Goal: Task Accomplishment & Management: Manage account settings

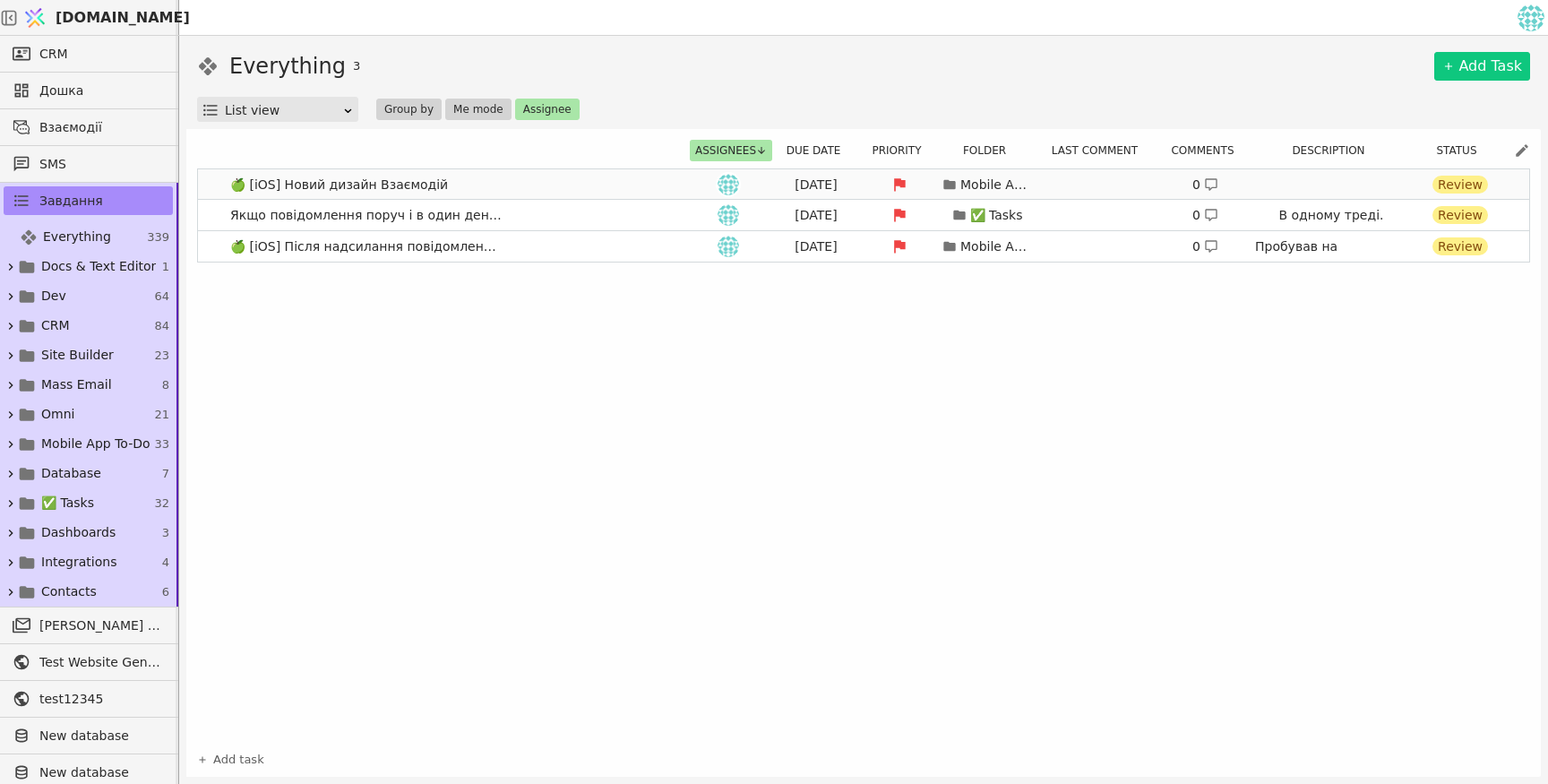
click at [897, 180] on icon at bounding box center [900, 184] width 12 height 13
click at [1034, 367] on div "🍏 [iOS] Новий дизайн Взаємодій [DATE] Mobile App To-Do 0 Review Якщо повідомлен…" at bounding box center [864, 455] width 1333 height 573
click at [530, 109] on button "Assignee" at bounding box center [548, 110] width 65 height 22
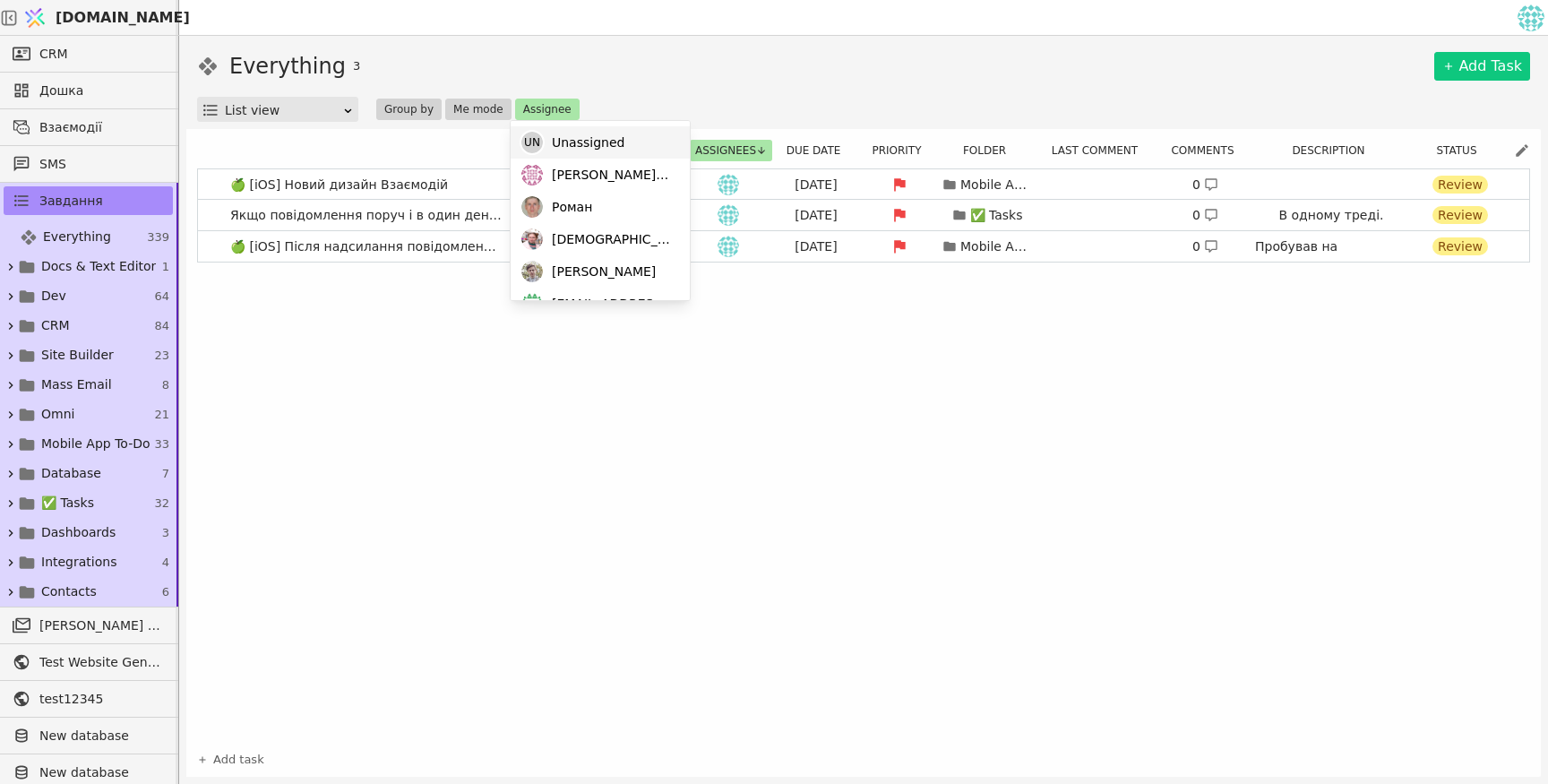
click at [551, 126] on div "Un Unassigned" at bounding box center [600, 142] width 179 height 32
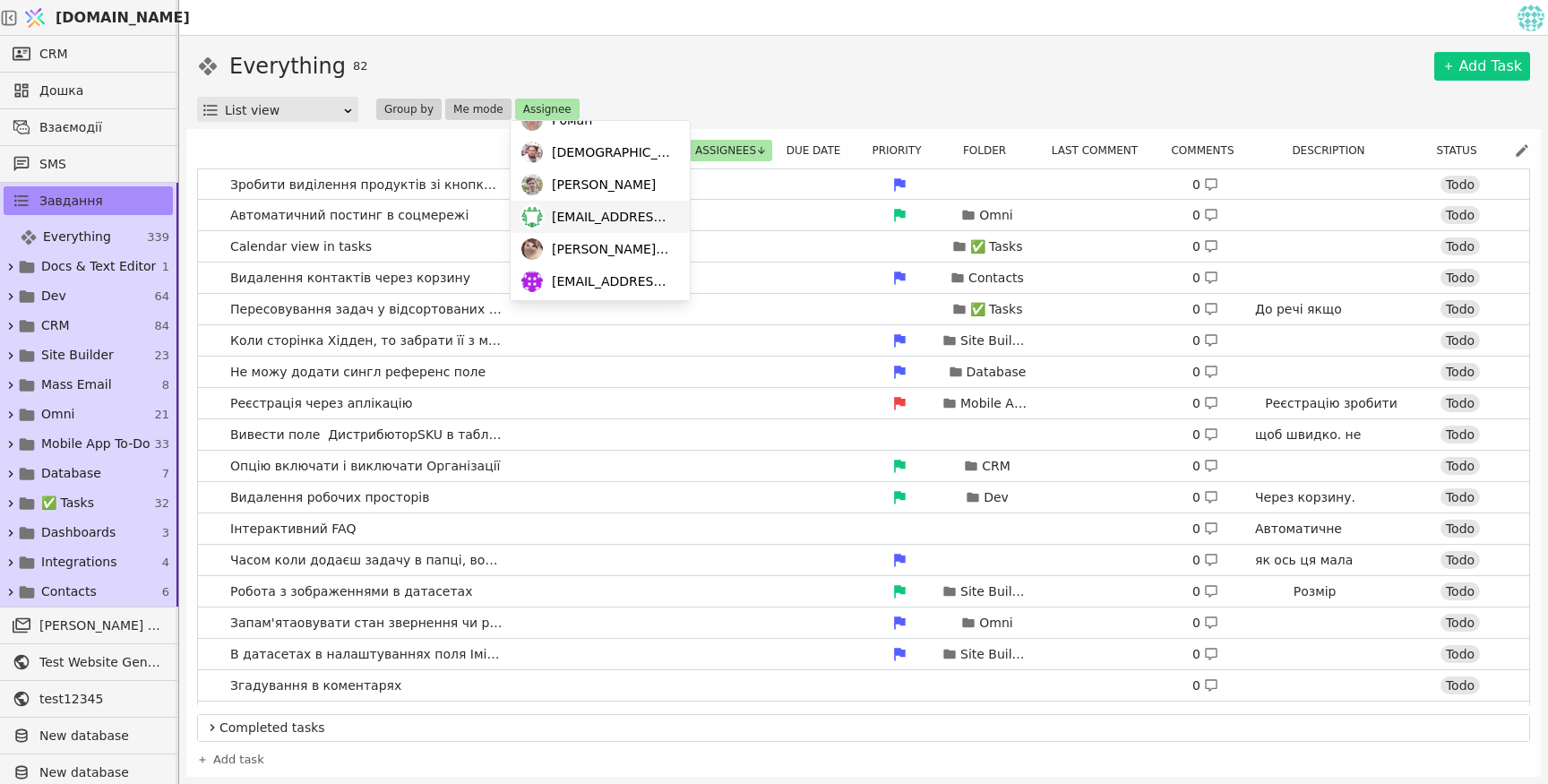
scroll to position [154, 0]
click at [629, 282] on span "[PERSON_NAME][EMAIL_ADDRESS][DOMAIN_NAME]" at bounding box center [612, 278] width 120 height 19
click at [732, 89] on div "Everything 82 Add Task List view Group by Me mode Assignee" at bounding box center [864, 85] width 1333 height 72
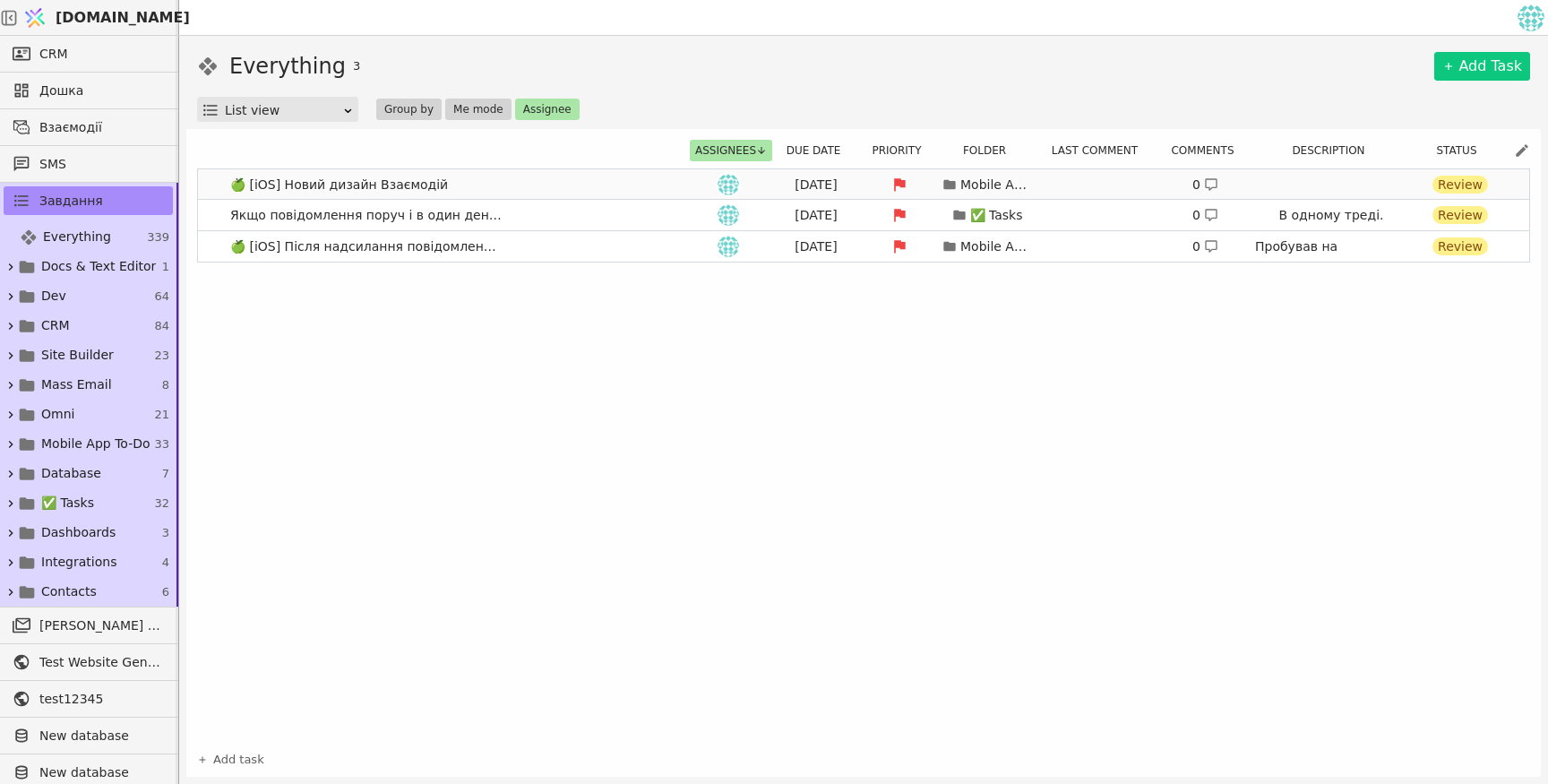
click at [592, 184] on link "🍏 [iOS] Новий дизайн Взаємодій [DATE] Mobile App To-Do 0 Review" at bounding box center [864, 184] width 1331 height 30
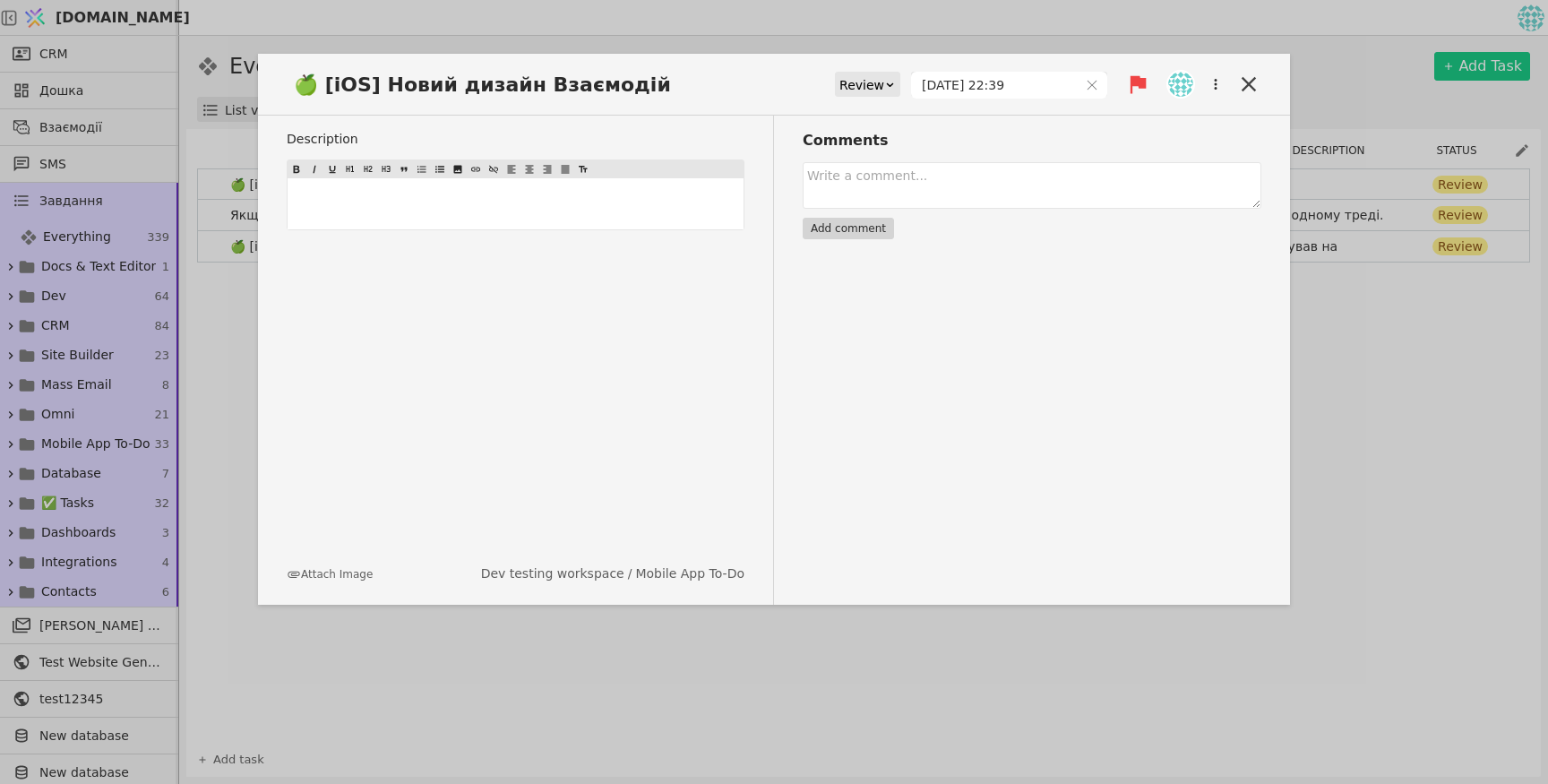
click at [1174, 84] on img at bounding box center [1181, 84] width 25 height 25
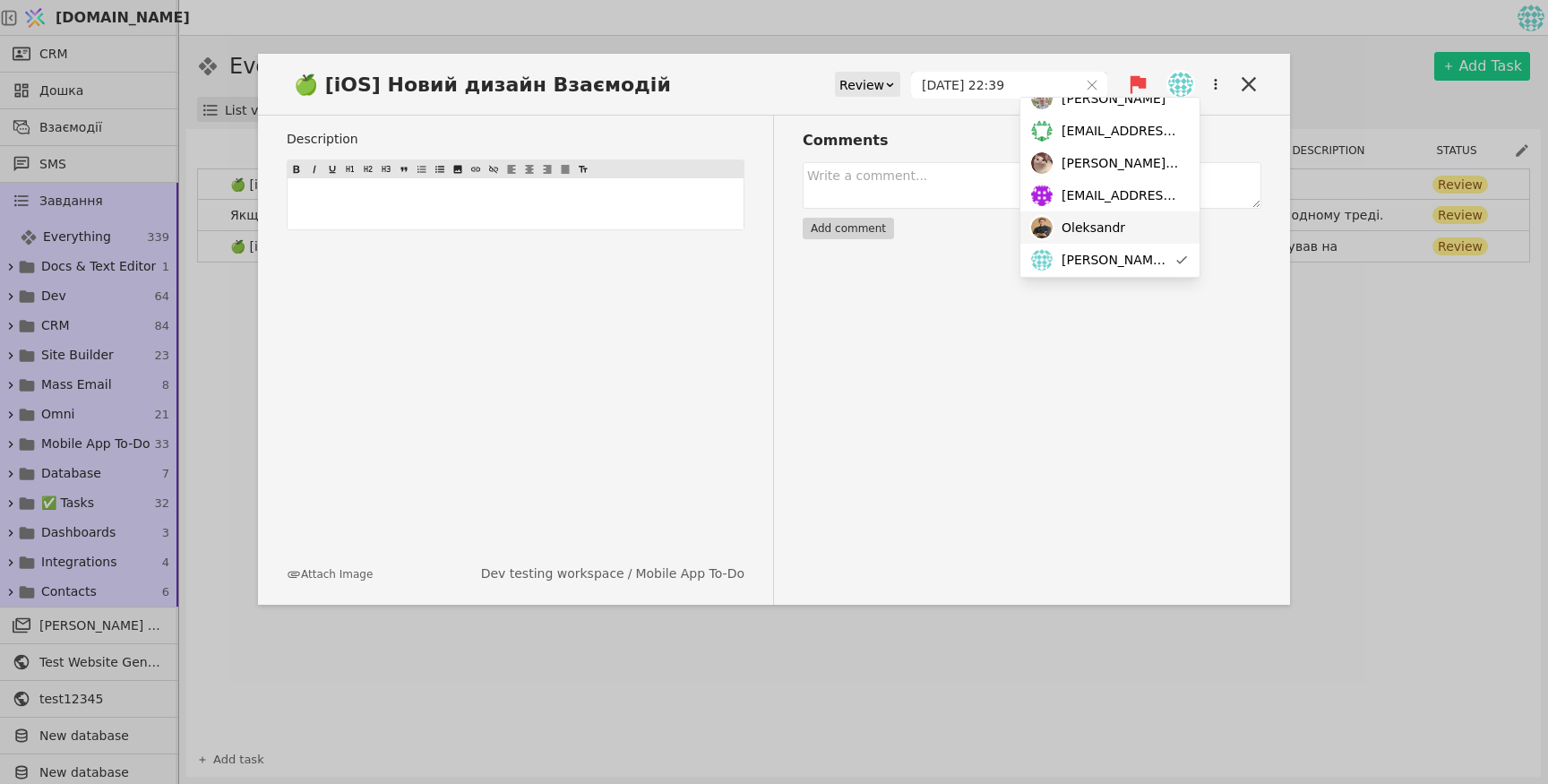
scroll to position [122, 0]
click at [1162, 225] on div "Oleksandr" at bounding box center [1110, 222] width 179 height 32
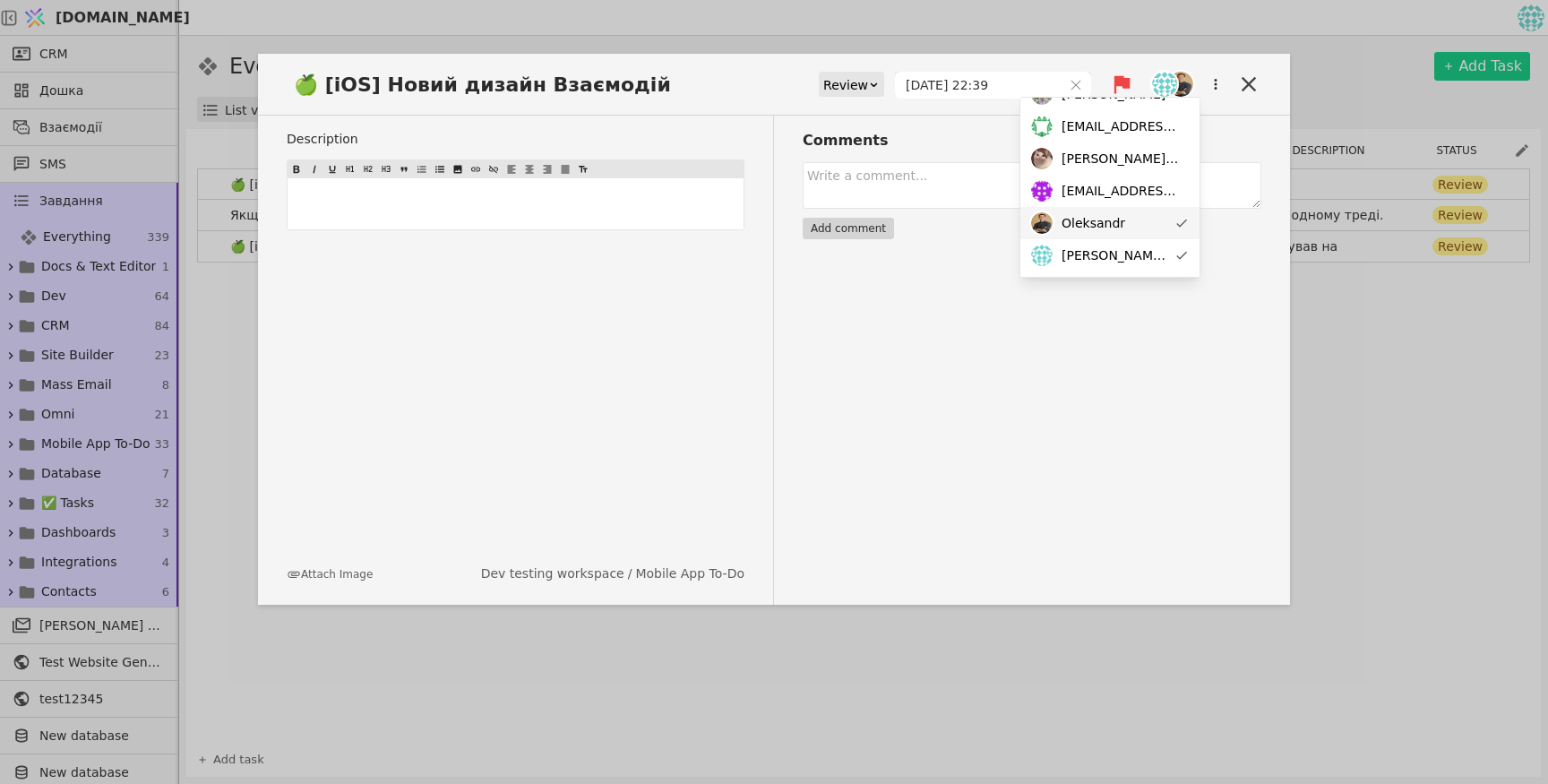
click at [1176, 225] on icon at bounding box center [1181, 223] width 11 height 8
click at [1171, 311] on div "Comments Add comment" at bounding box center [1018, 360] width 487 height 489
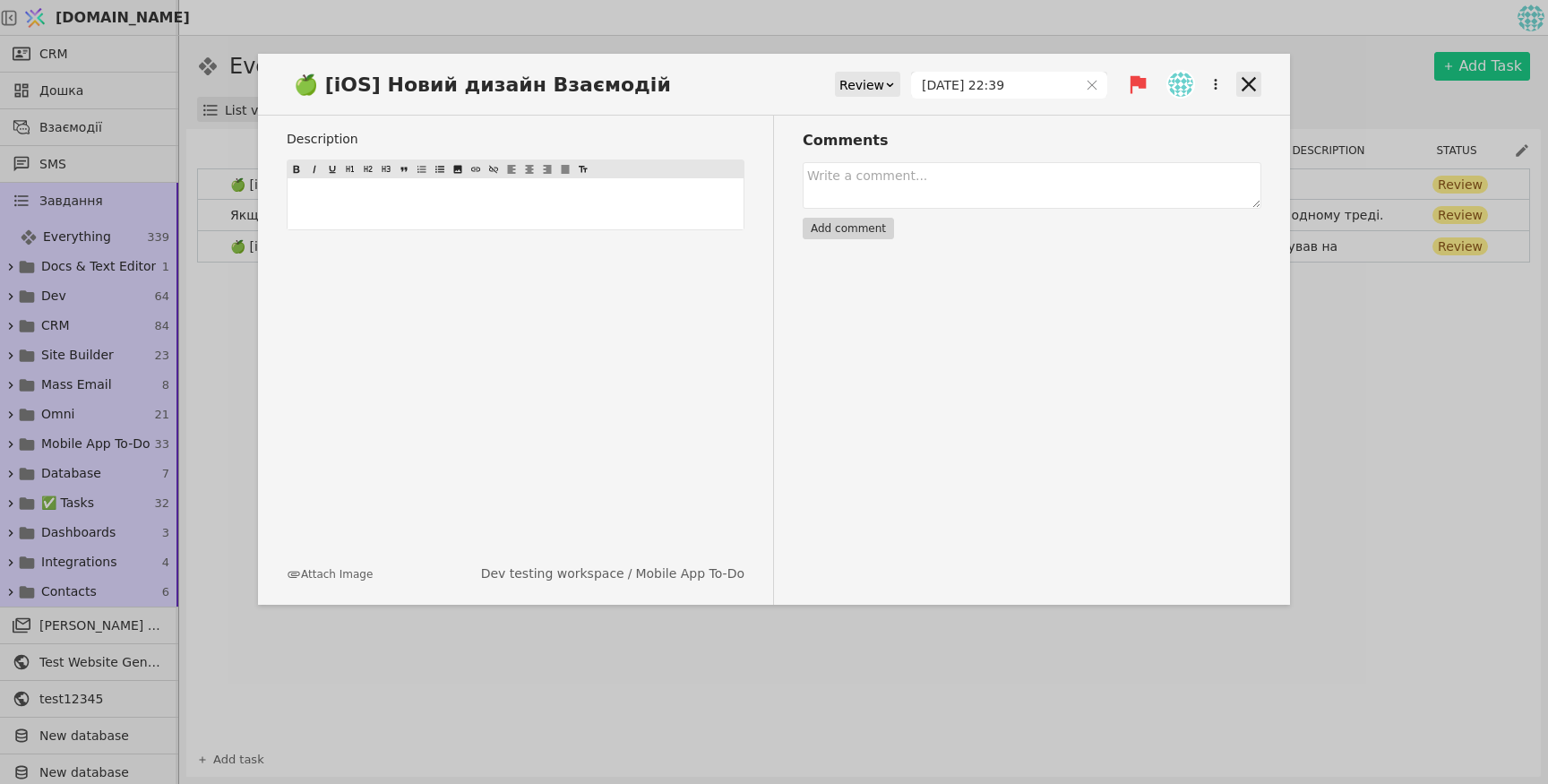
click at [1256, 88] on icon at bounding box center [1249, 84] width 25 height 25
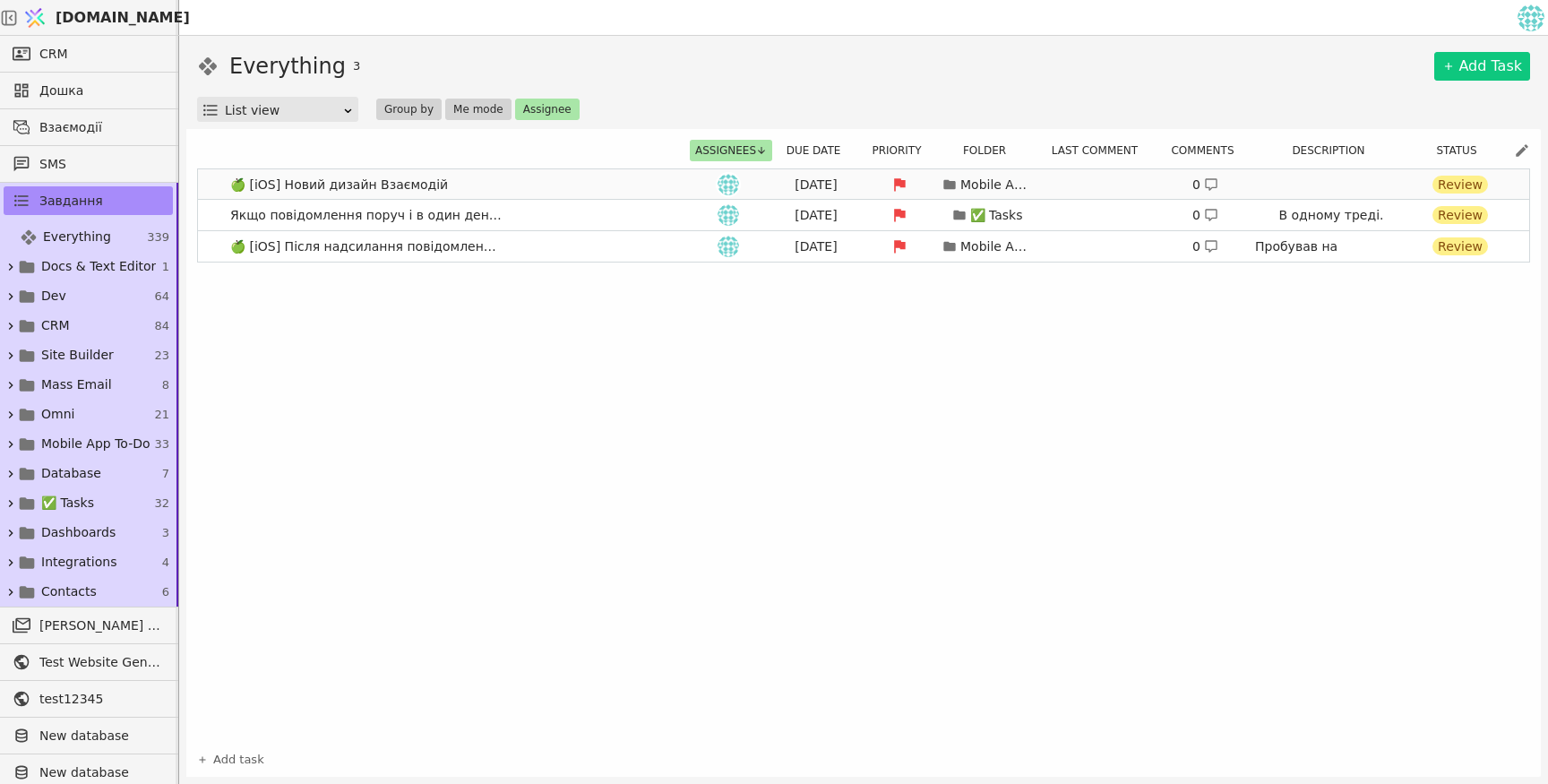
click at [656, 188] on link "🍏 [iOS] Новий дизайн Взаємодій [DATE] Mobile App To-Do 0 Review" at bounding box center [864, 184] width 1331 height 30
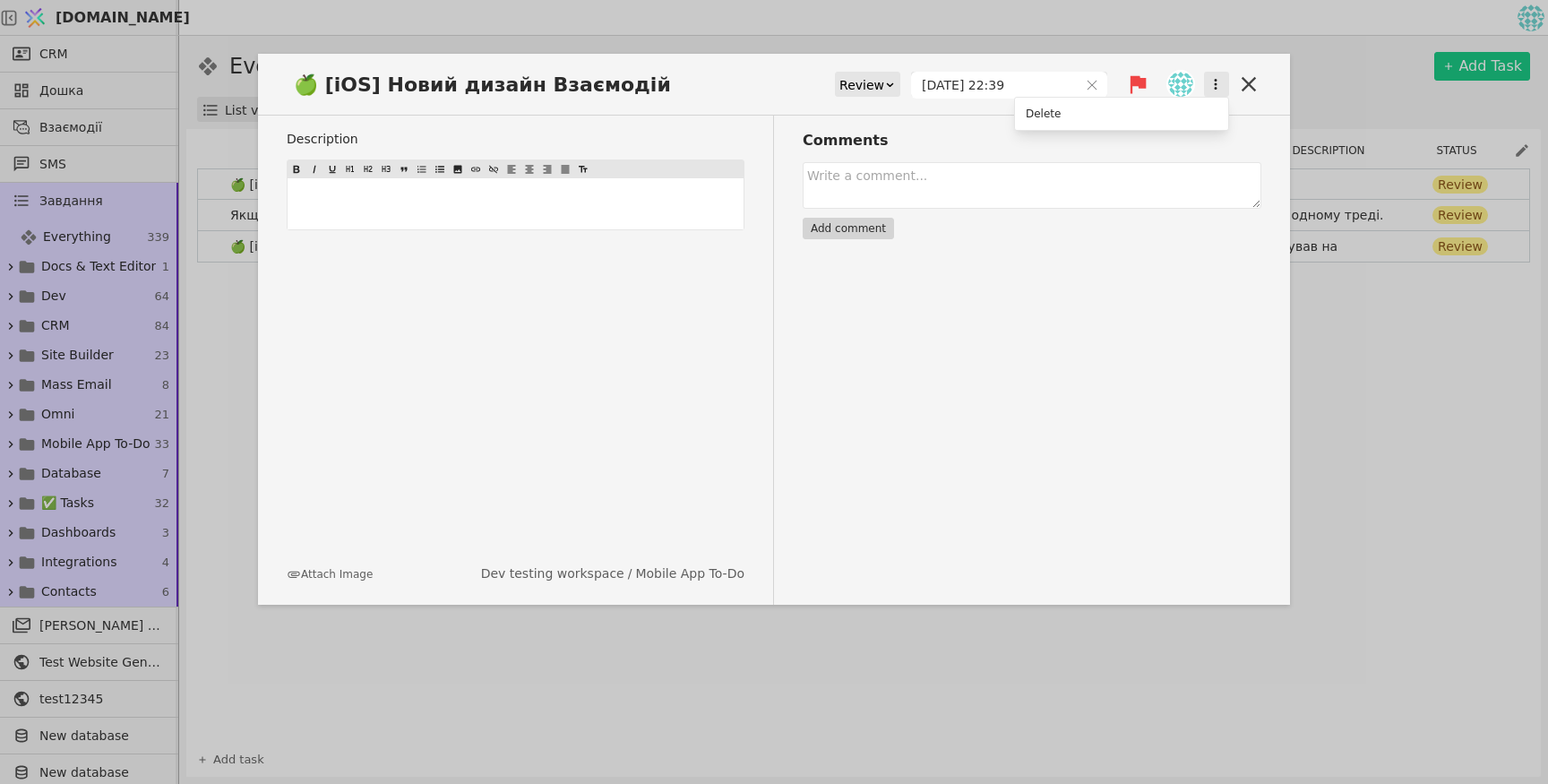
click at [1218, 92] on button "button" at bounding box center [1217, 84] width 25 height 25
click at [893, 444] on div "🍏 [iOS] Новий дизайн Взаємодій Review [DATE] 22:39 Delete Description ﻿ Attach …" at bounding box center [774, 329] width 1032 height 551
click at [355, 577] on button "Attach Image" at bounding box center [329, 574] width 86 height 16
click at [1248, 88] on icon at bounding box center [1249, 84] width 25 height 25
